Goal: Information Seeking & Learning: Find specific fact

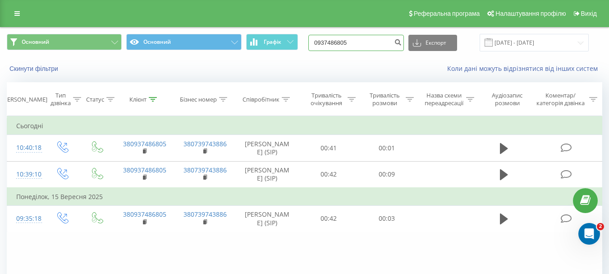
click at [347, 42] on input "0937486805" at bounding box center [357, 43] width 96 height 16
paste input "96 803 80 82"
click at [358, 39] on input "0 96 803 80 82" at bounding box center [357, 43] width 96 height 16
click at [360, 41] on input "0968038082" at bounding box center [357, 43] width 96 height 16
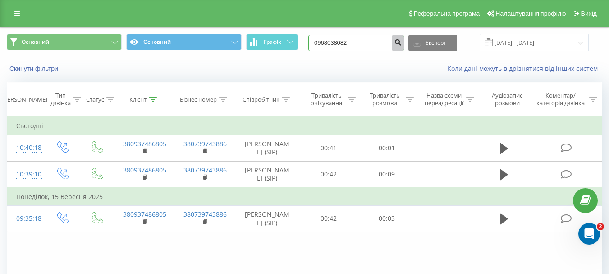
type input "0968038082"
click at [402, 40] on icon "submit" at bounding box center [398, 40] width 8 height 5
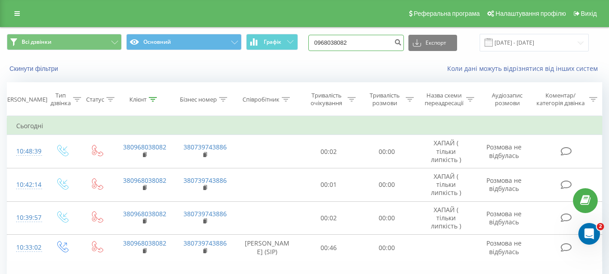
click at [362, 36] on input "0968038082" at bounding box center [357, 43] width 96 height 16
paste input "7) [PHONE_NUMBER]"
click at [359, 40] on input "097) [PHONE_NUMBER]" at bounding box center [357, 43] width 96 height 16
click at [369, 50] on input "0972523600" at bounding box center [357, 43] width 96 height 16
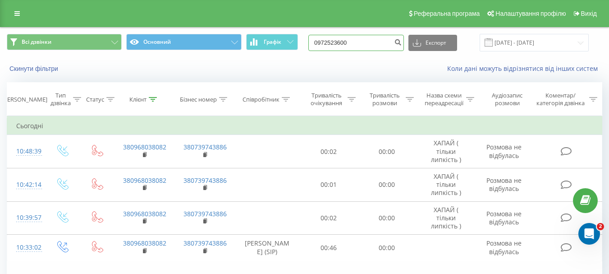
type input "0972523600"
click at [402, 41] on icon "submit" at bounding box center [398, 40] width 8 height 5
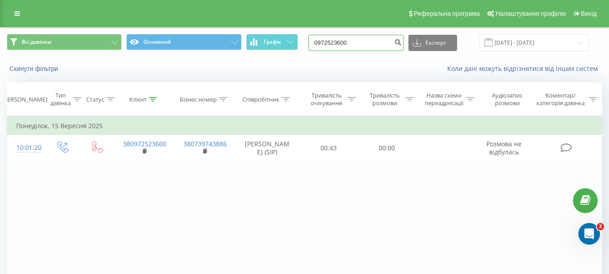
click at [345, 42] on input "0972523600" at bounding box center [357, 43] width 96 height 16
paste input "5) 508-04-21"
drag, startPoint x: 357, startPoint y: 40, endPoint x: 367, endPoint y: 38, distance: 9.6
click at [357, 40] on input "095) 508-04-21" at bounding box center [357, 43] width 96 height 16
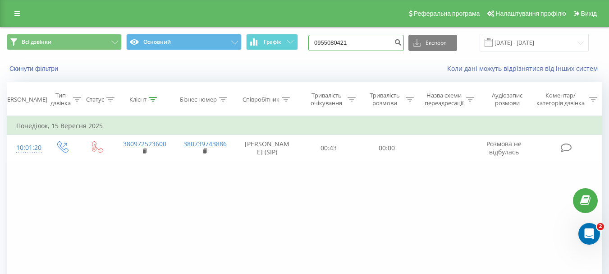
drag, startPoint x: 366, startPoint y: 40, endPoint x: 394, endPoint y: 47, distance: 28.5
click at [367, 40] on input "0955080421" at bounding box center [357, 43] width 96 height 16
type input "0955080421"
click at [404, 46] on button "submit" at bounding box center [398, 43] width 12 height 16
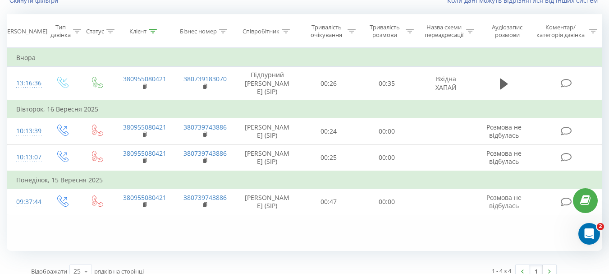
scroll to position [34, 0]
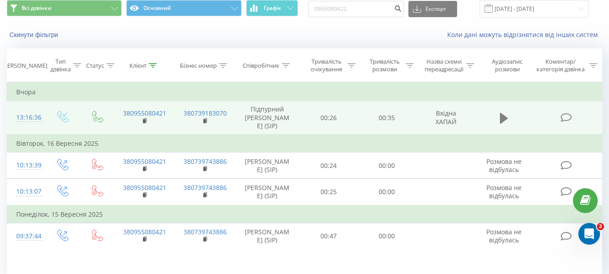
click at [501, 113] on icon at bounding box center [504, 117] width 8 height 11
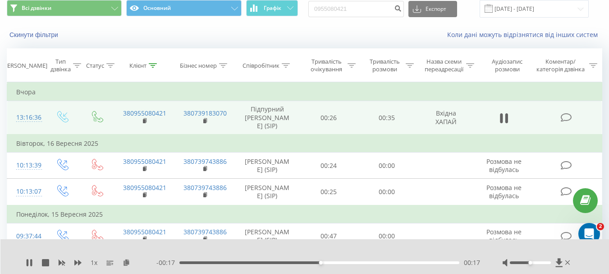
click at [381, 261] on div "00:17" at bounding box center [320, 262] width 280 height 3
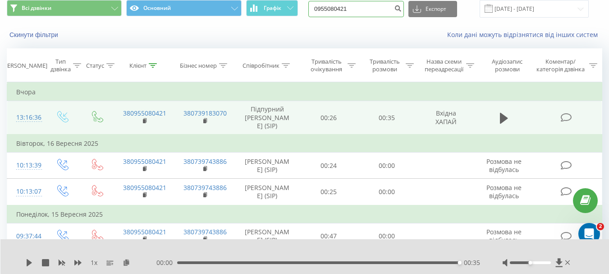
click at [356, 10] on input "0955080421" at bounding box center [357, 9] width 96 height 16
paste input "677637918"
type input "0677637918"
click at [402, 6] on icon "submit" at bounding box center [398, 7] width 8 height 5
